Goal: Information Seeking & Learning: Learn about a topic

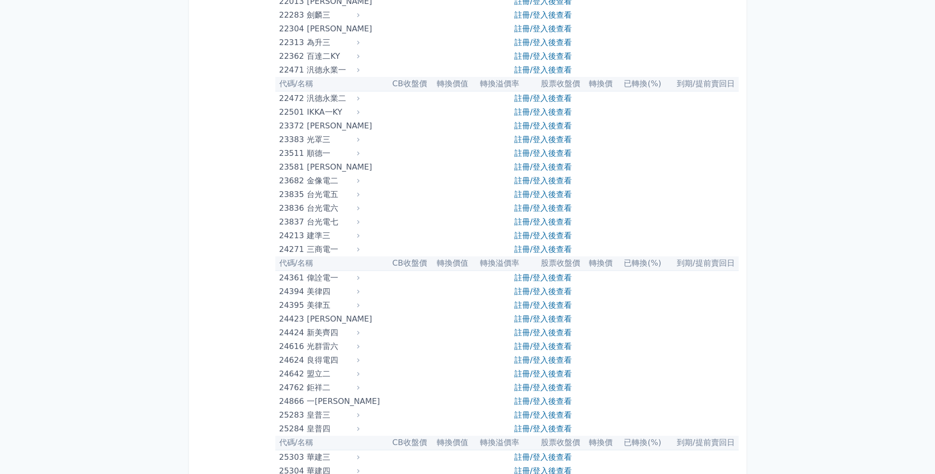
scroll to position [736, 0]
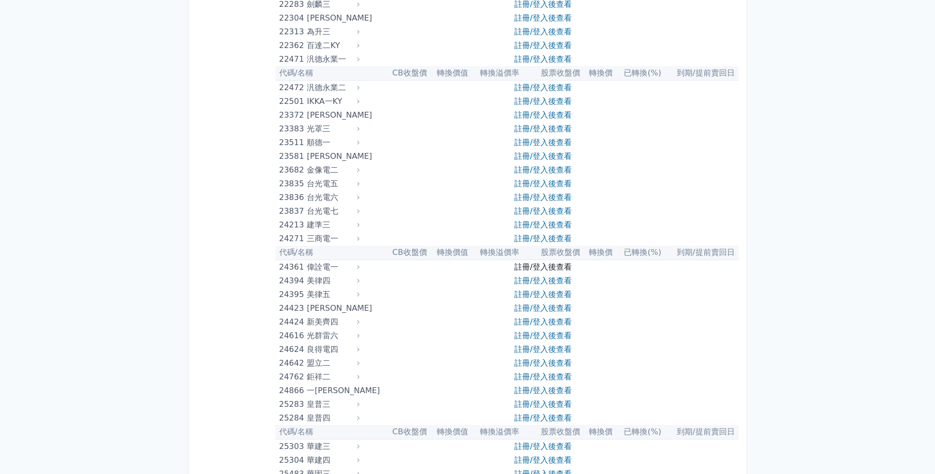
click at [537, 269] on link "註冊/登入後查看" at bounding box center [542, 267] width 57 height 9
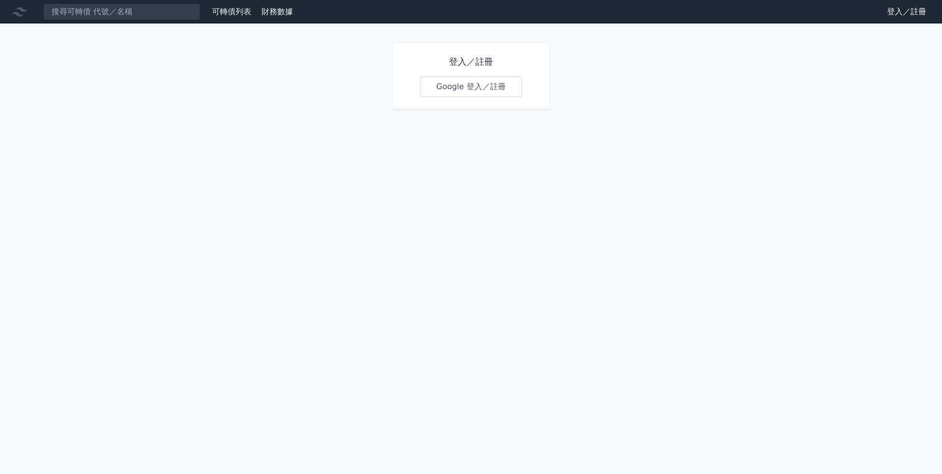
click at [485, 87] on link "Google 登入／註冊" at bounding box center [471, 87] width 102 height 21
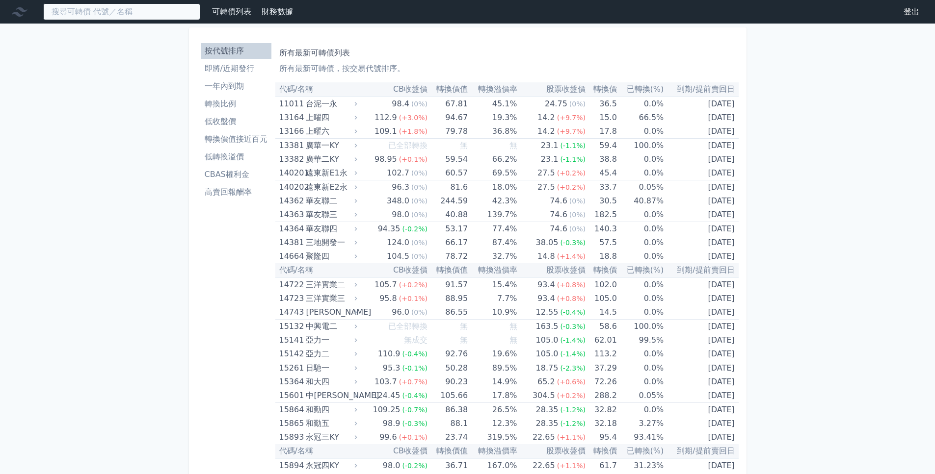
click at [79, 10] on input at bounding box center [121, 11] width 157 height 17
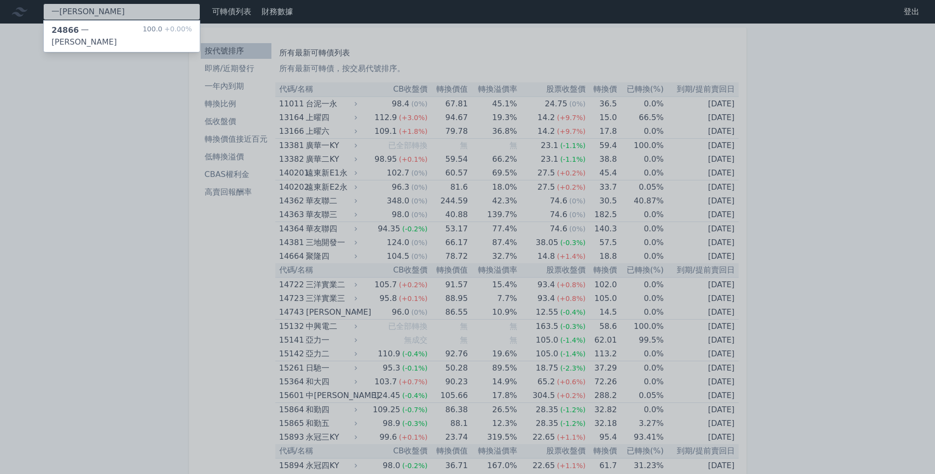
type input "一[PERSON_NAME]"
click at [69, 32] on span "24866" at bounding box center [65, 30] width 27 height 9
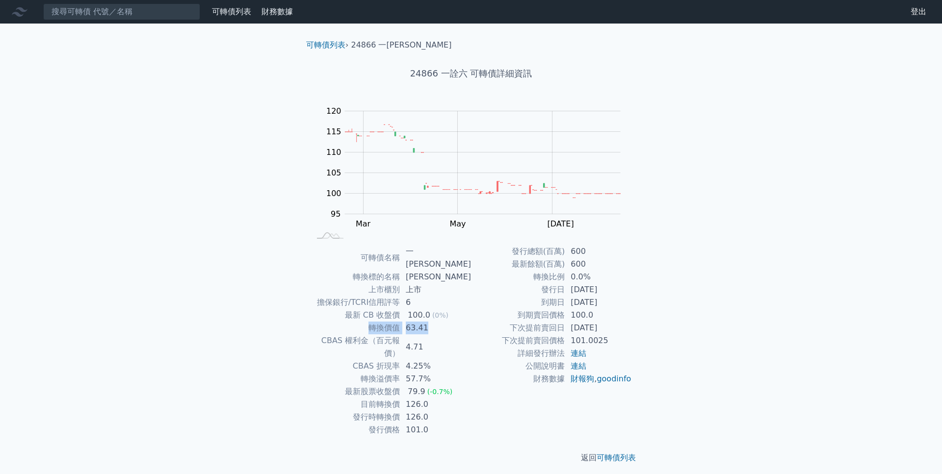
drag, startPoint x: 372, startPoint y: 316, endPoint x: 436, endPoint y: 311, distance: 63.6
click at [436, 322] on tr "轉換價值 63.41" at bounding box center [390, 328] width 161 height 13
click at [436, 322] on td "63.41" at bounding box center [435, 328] width 71 height 13
drag, startPoint x: 371, startPoint y: 313, endPoint x: 376, endPoint y: 310, distance: 6.1
click at [376, 322] on td "轉換價值" at bounding box center [355, 328] width 90 height 13
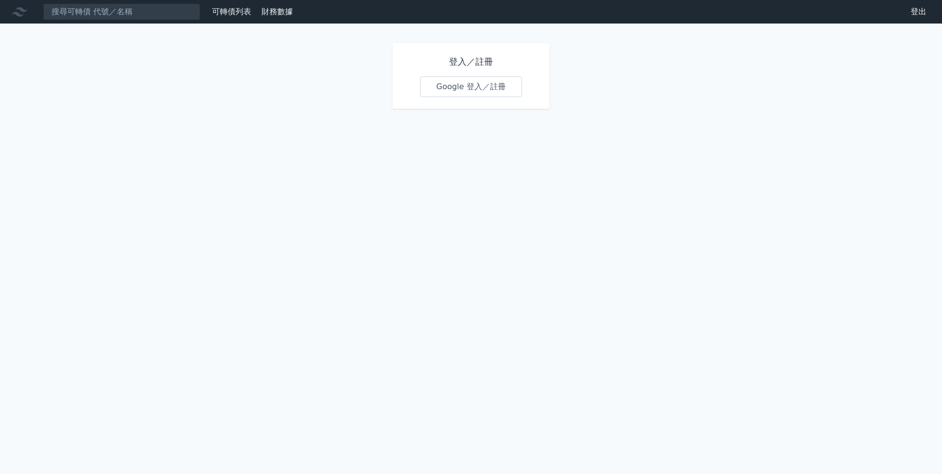
click at [460, 61] on h1 "登入／註冊" at bounding box center [471, 62] width 102 height 14
click at [487, 64] on h1 "登入／註冊" at bounding box center [471, 62] width 102 height 14
click at [482, 90] on link "Google 登入／註冊" at bounding box center [471, 87] width 102 height 21
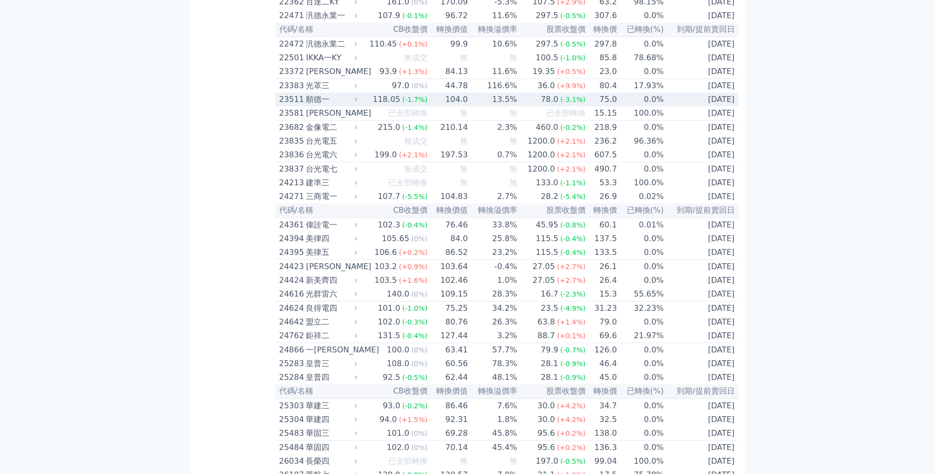
scroll to position [785, 0]
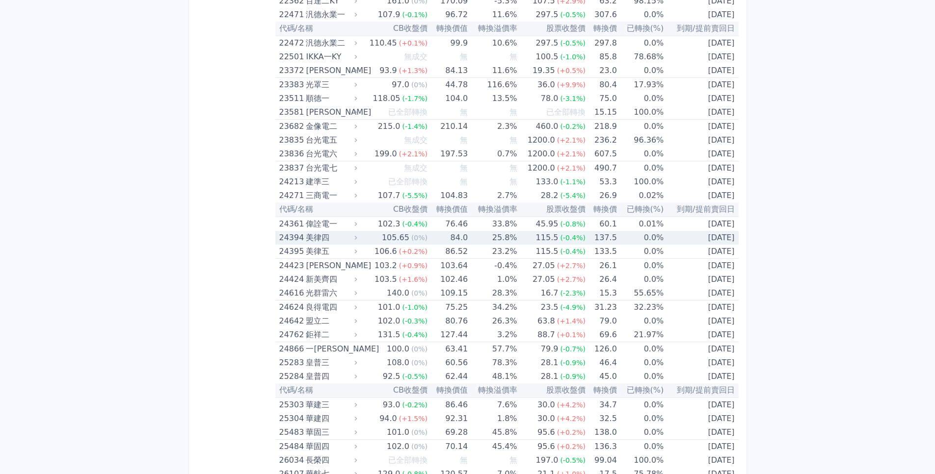
click at [316, 242] on div "美律四" at bounding box center [330, 238] width 49 height 14
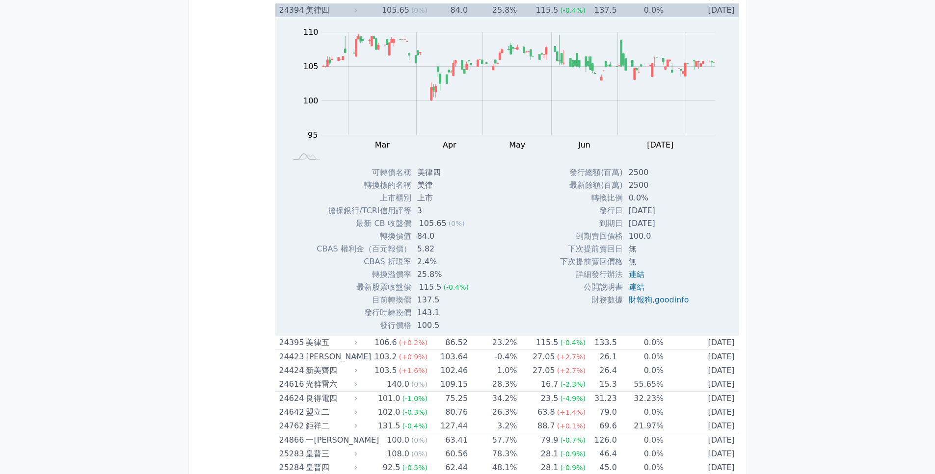
scroll to position [1030, 0]
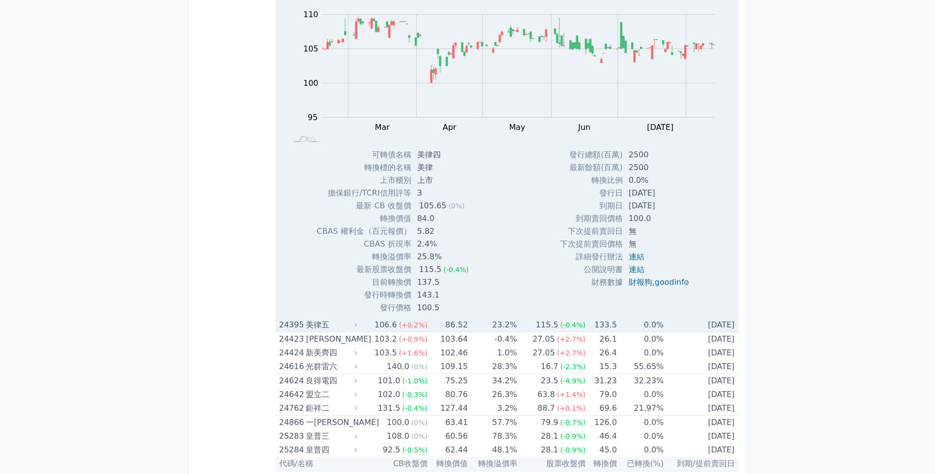
click at [323, 325] on div "美律五" at bounding box center [330, 325] width 49 height 14
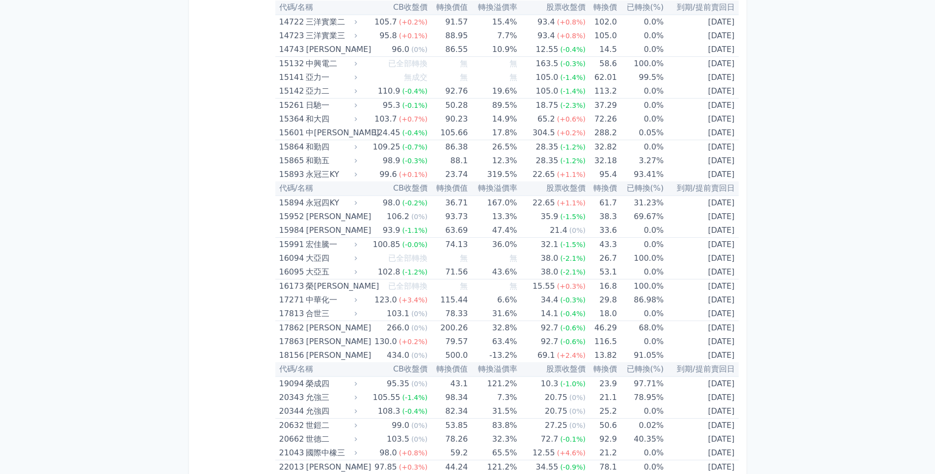
scroll to position [245, 0]
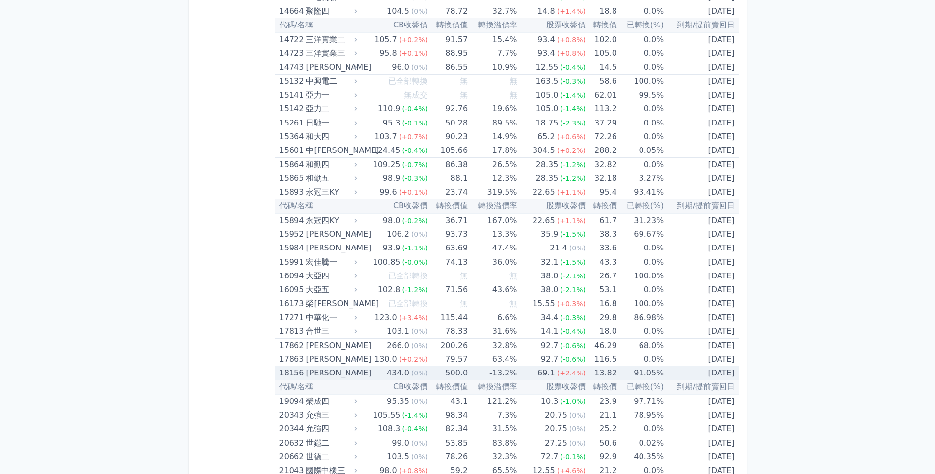
click at [314, 373] on div "[PERSON_NAME]" at bounding box center [330, 374] width 49 height 14
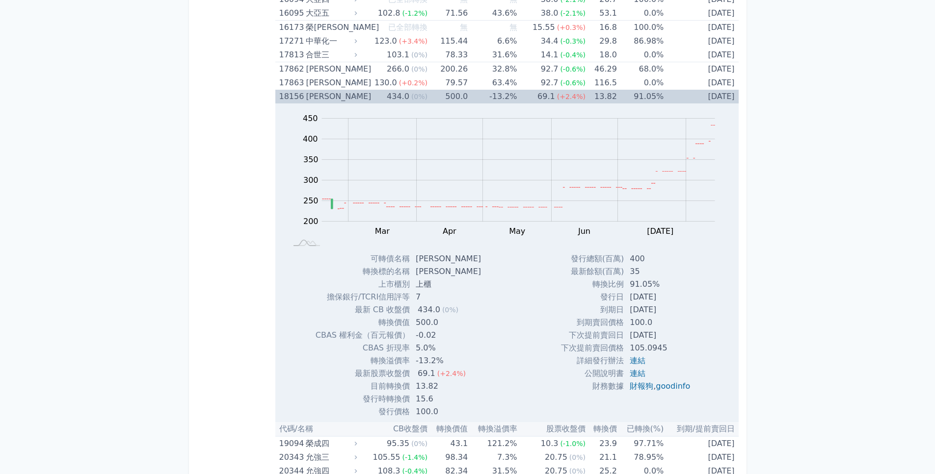
scroll to position [540, 0]
